Goal: Navigation & Orientation: Find specific page/section

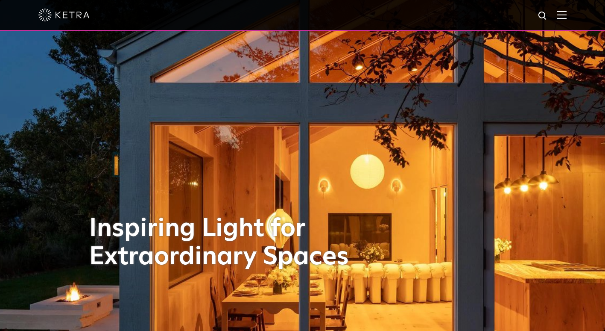
click at [567, 18] on img at bounding box center [561, 15] width 9 height 8
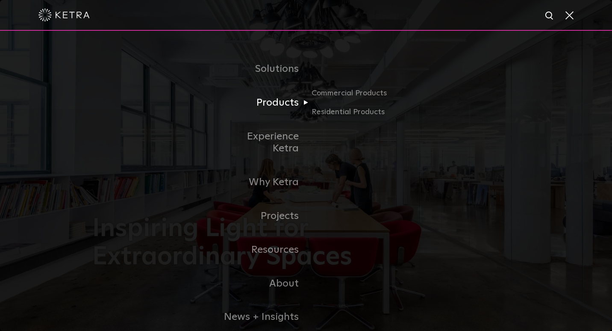
click at [287, 111] on link "Products" at bounding box center [262, 103] width 88 height 34
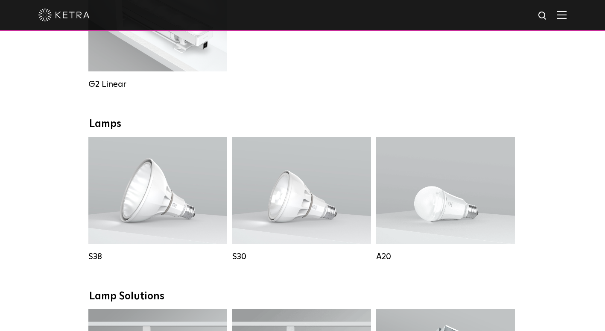
scroll to position [574, 0]
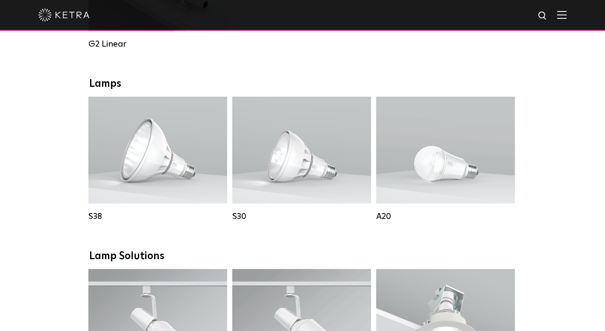
drag, startPoint x: 106, startPoint y: 115, endPoint x: 11, endPoint y: 173, distance: 111.9
click at [11, 173] on div "Downlights D2 Downlight Family Lumen Output: 1200 Colors: White / Black / Gloss…" at bounding box center [302, 259] width 605 height 1326
